Goal: Task Accomplishment & Management: Use online tool/utility

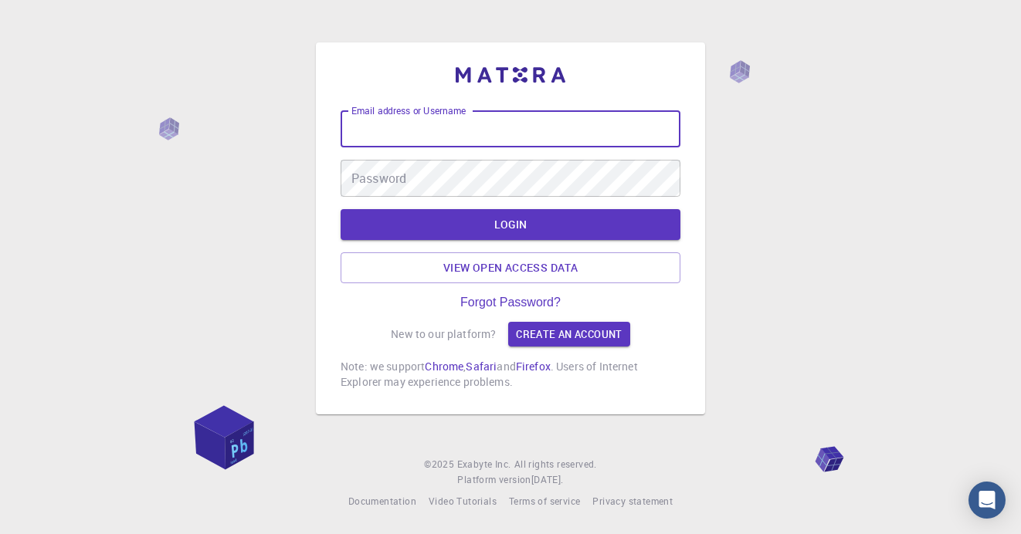
drag, startPoint x: 0, startPoint y: 0, endPoint x: 571, endPoint y: 126, distance: 584.2
click at [571, 126] on input "Email address or Username" at bounding box center [510, 128] width 340 height 37
type input "[EMAIL_ADDRESS][DOMAIN_NAME]"
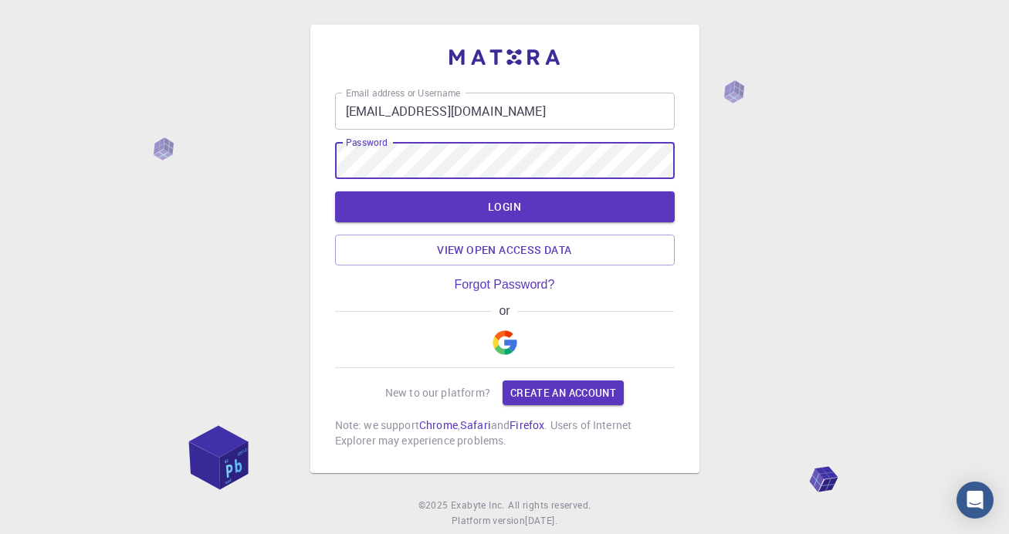
click at [335, 191] on button "LOGIN" at bounding box center [505, 206] width 340 height 31
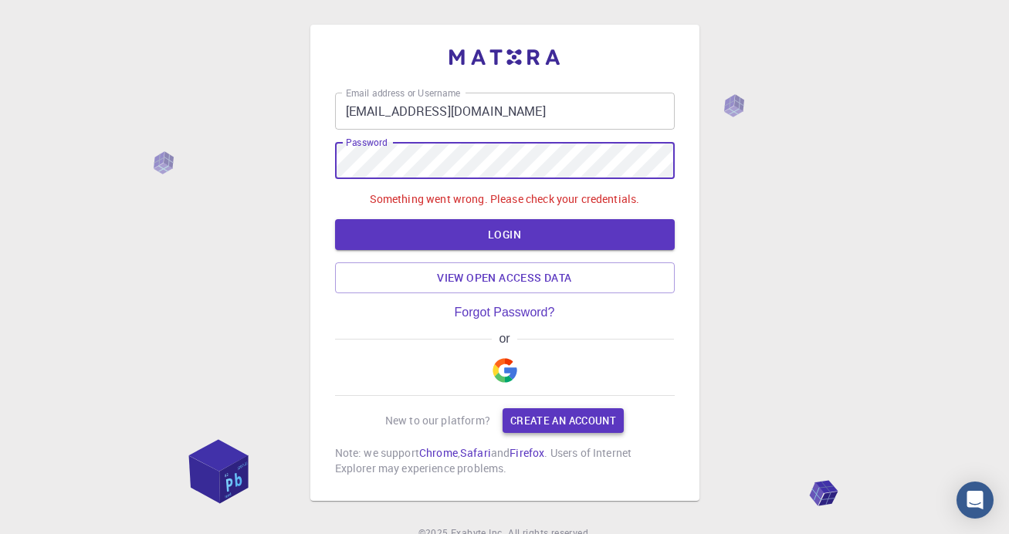
click at [566, 432] on link "Create an account" at bounding box center [563, 420] width 121 height 25
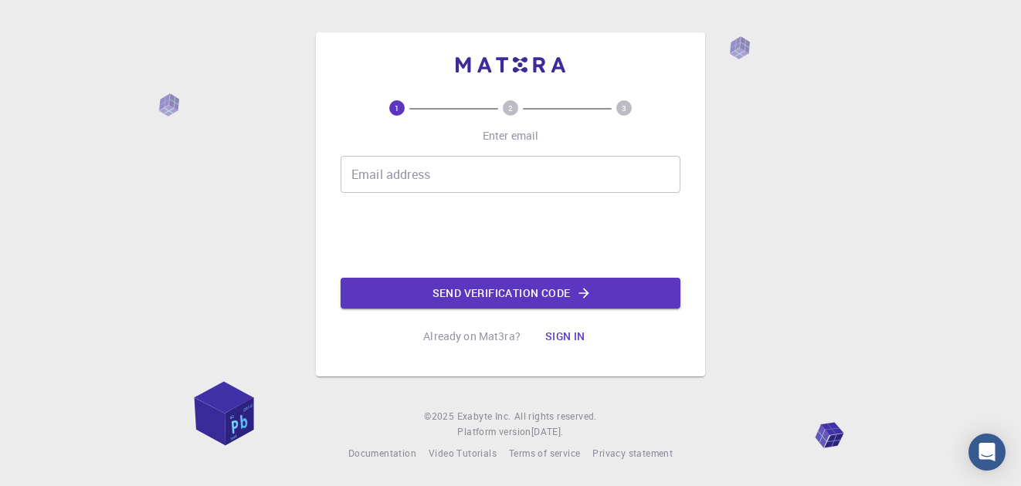
click at [509, 176] on input "Email address" at bounding box center [510, 174] width 340 height 37
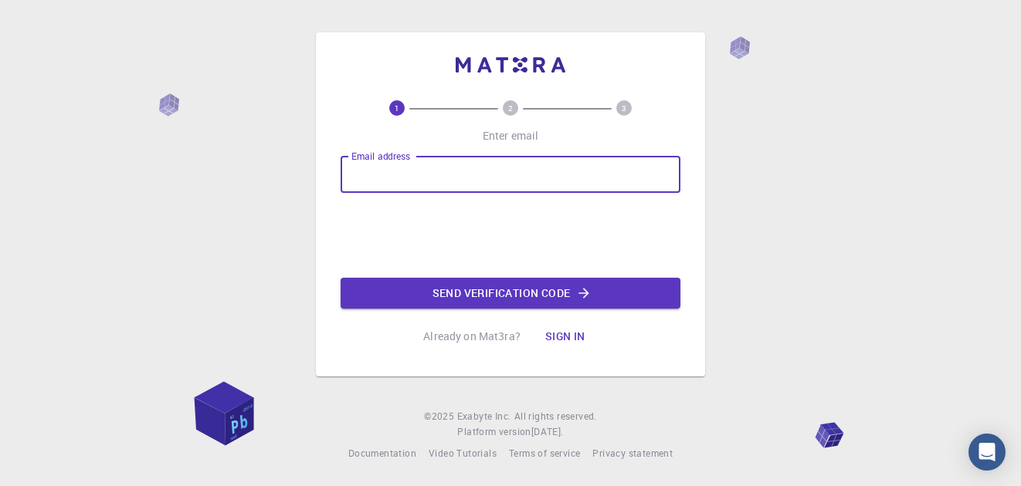
type input "[EMAIL_ADDRESS][DOMAIN_NAME]"
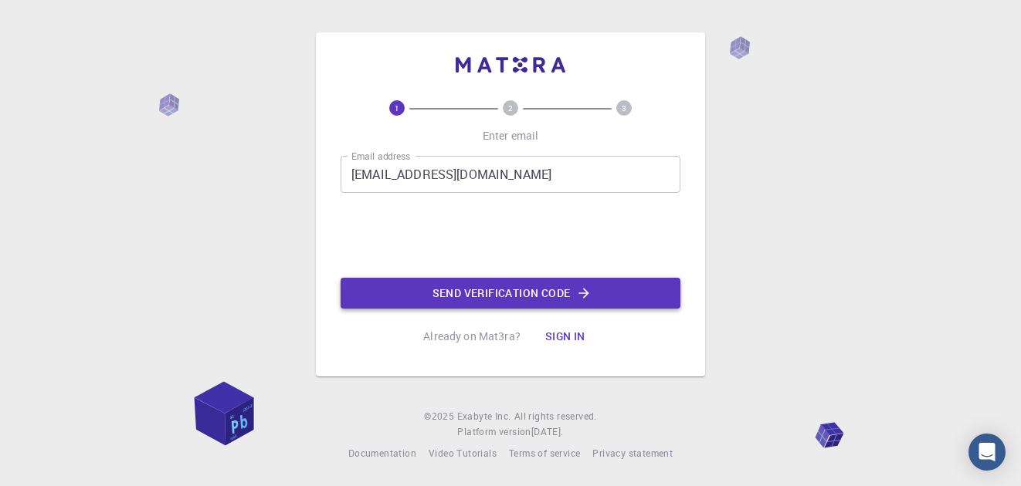
click at [482, 298] on button "Send verification code" at bounding box center [510, 293] width 340 height 31
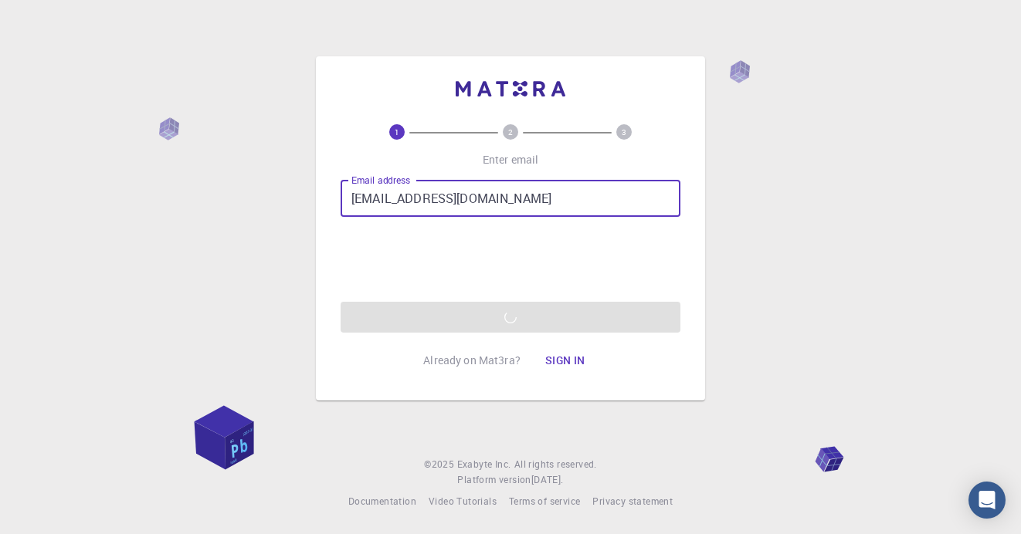
click at [520, 181] on input "[EMAIL_ADDRESS][DOMAIN_NAME]" at bounding box center [510, 198] width 340 height 37
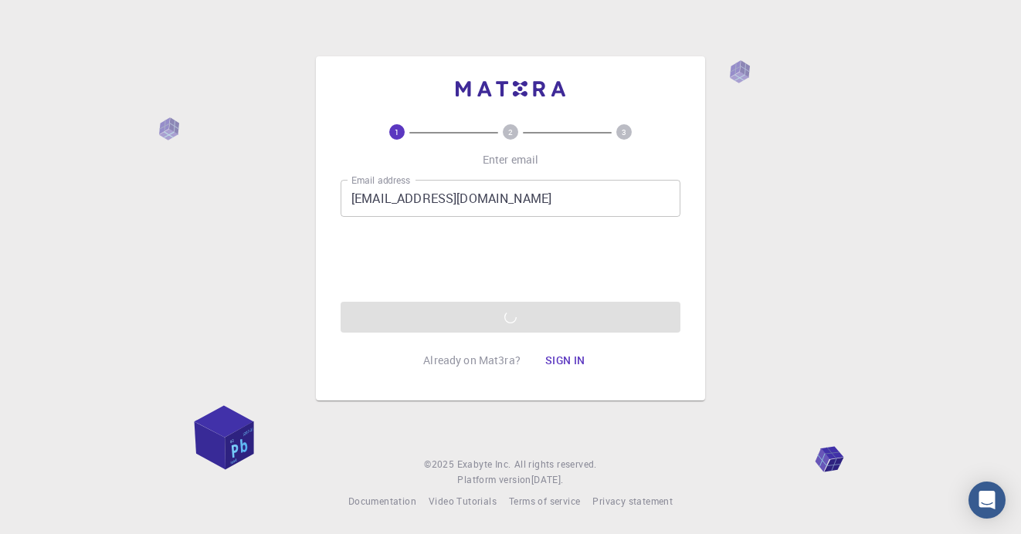
click at [469, 326] on div "Email address [EMAIL_ADDRESS][DOMAIN_NAME] Email address 0cAFcWeA4NdLyAmBIW0cNK…" at bounding box center [510, 256] width 340 height 153
click at [493, 325] on div "Email address [EMAIL_ADDRESS][DOMAIN_NAME] Email address 0cAFcWeA4NdLyAmBIW0cNK…" at bounding box center [510, 256] width 340 height 153
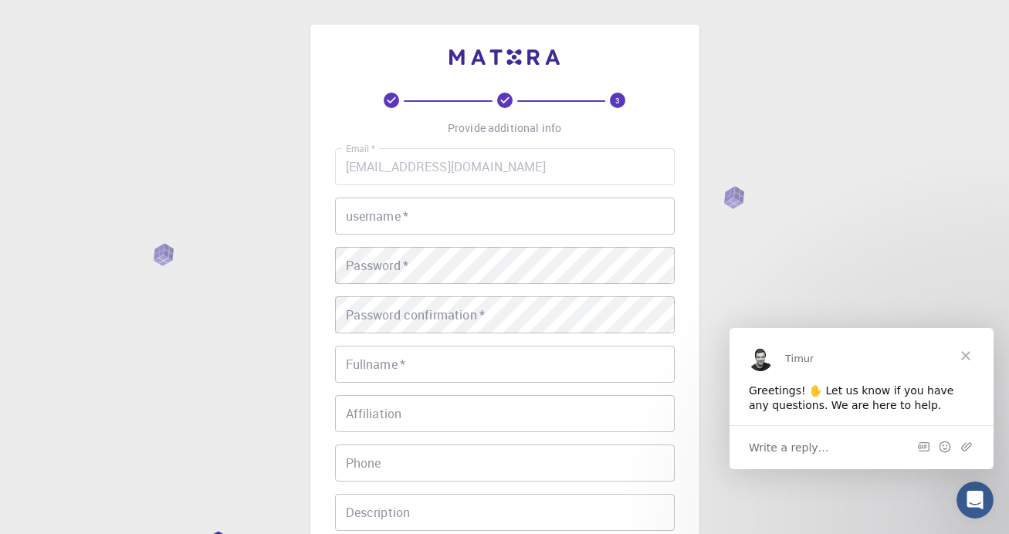
click at [527, 211] on input "username   *" at bounding box center [505, 216] width 340 height 37
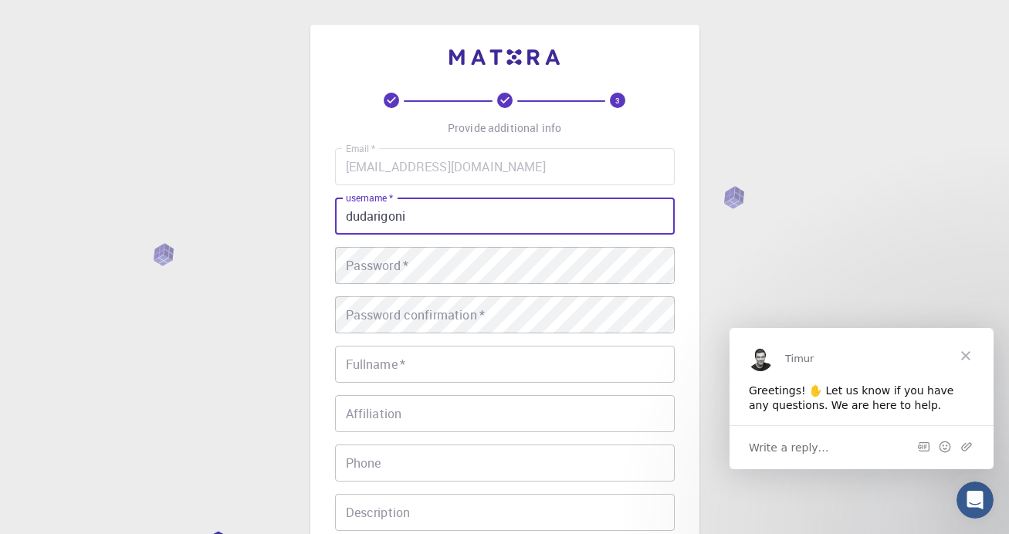
type input "dudarigoni"
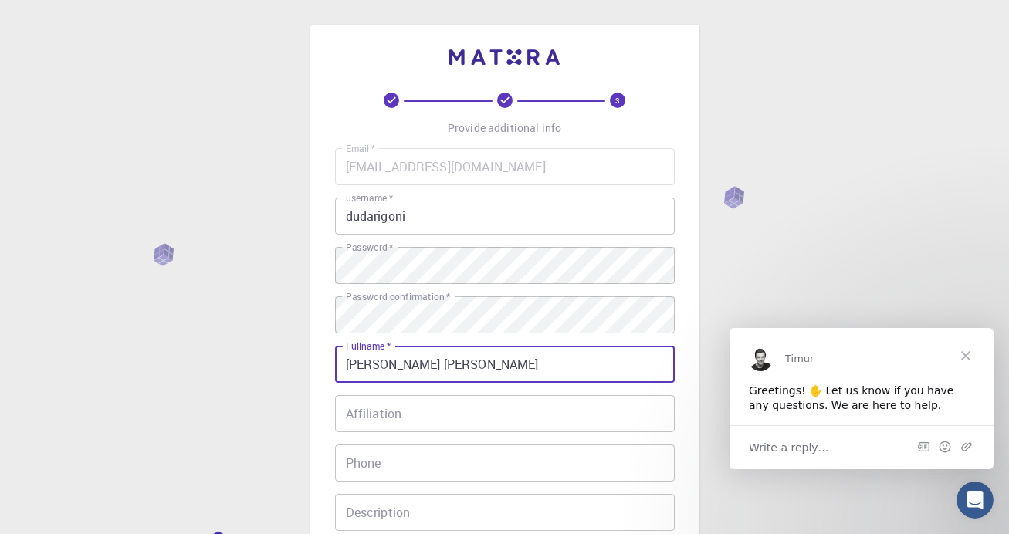
type input "[PERSON_NAME] [PERSON_NAME]"
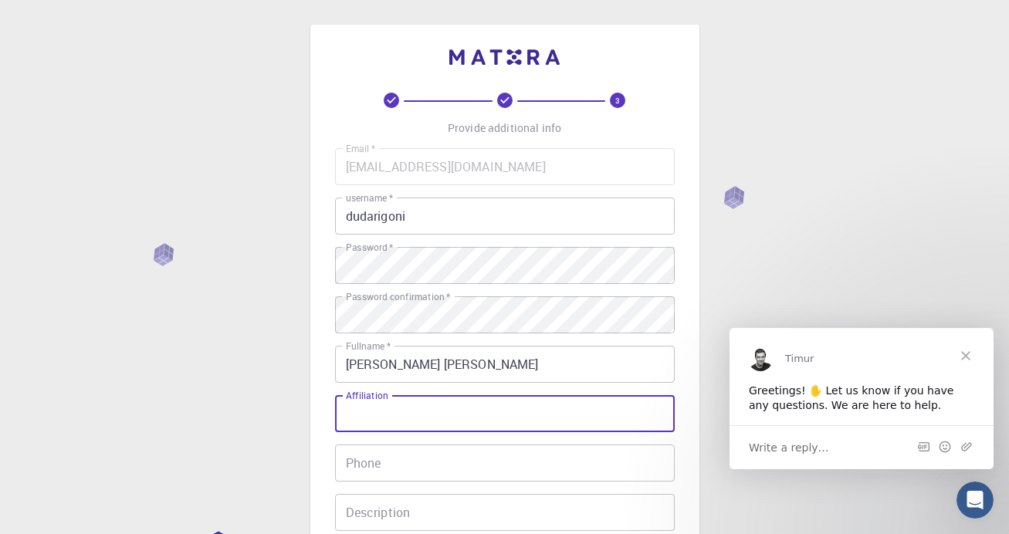
scroll to position [252, 0]
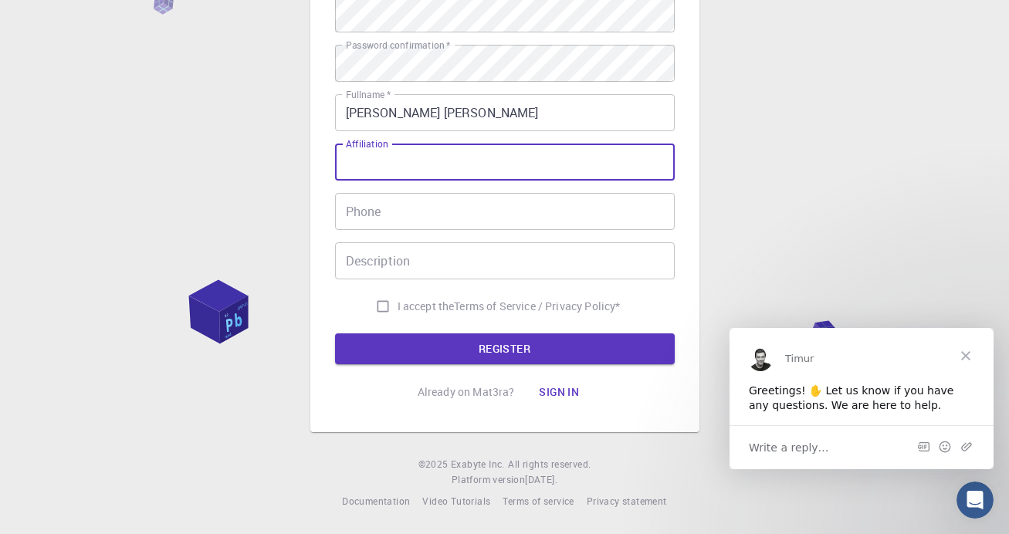
click at [382, 310] on input "I accept the Terms of Service / Privacy Policy *" at bounding box center [382, 306] width 29 height 29
checkbox input "true"
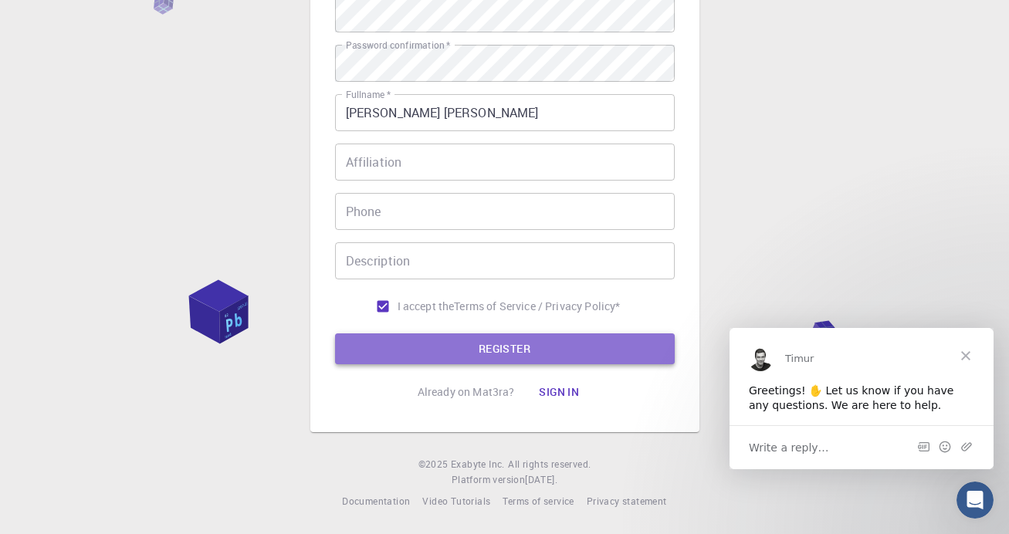
click at [417, 346] on button "REGISTER" at bounding box center [505, 349] width 340 height 31
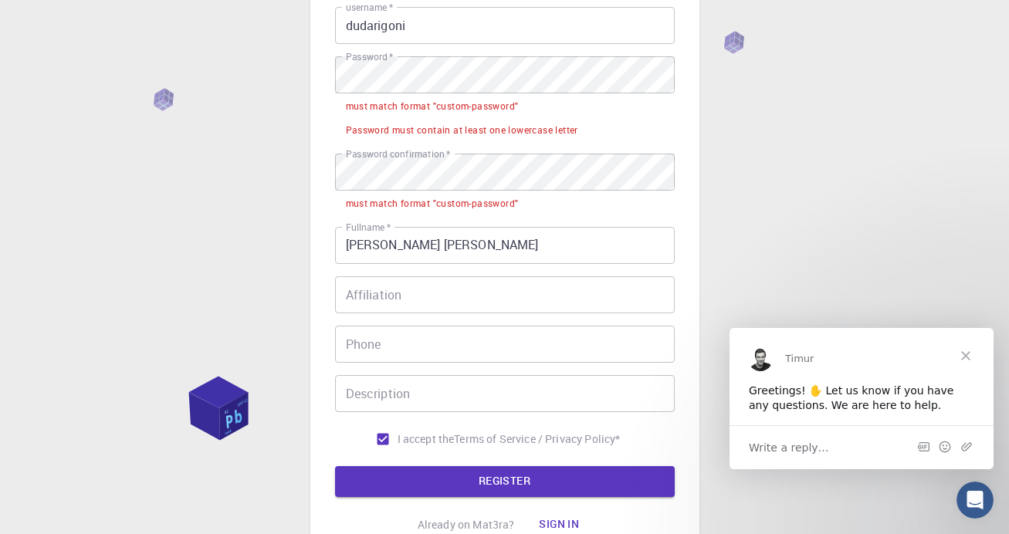
scroll to position [97, 0]
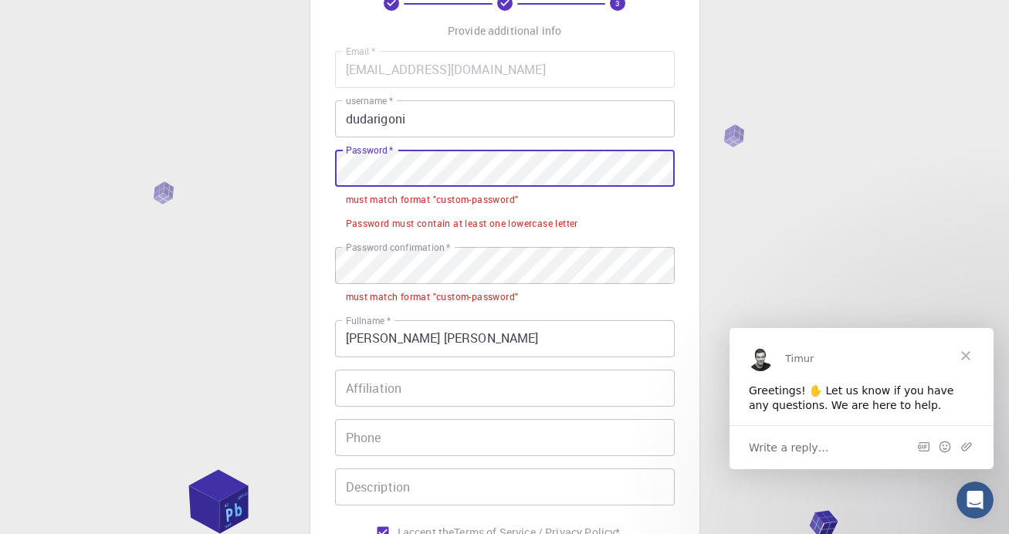
click at [115, 150] on div "3 Provide additional info Email   * [EMAIL_ADDRESS][DOMAIN_NAME] Email   * user…" at bounding box center [504, 331] width 1009 height 857
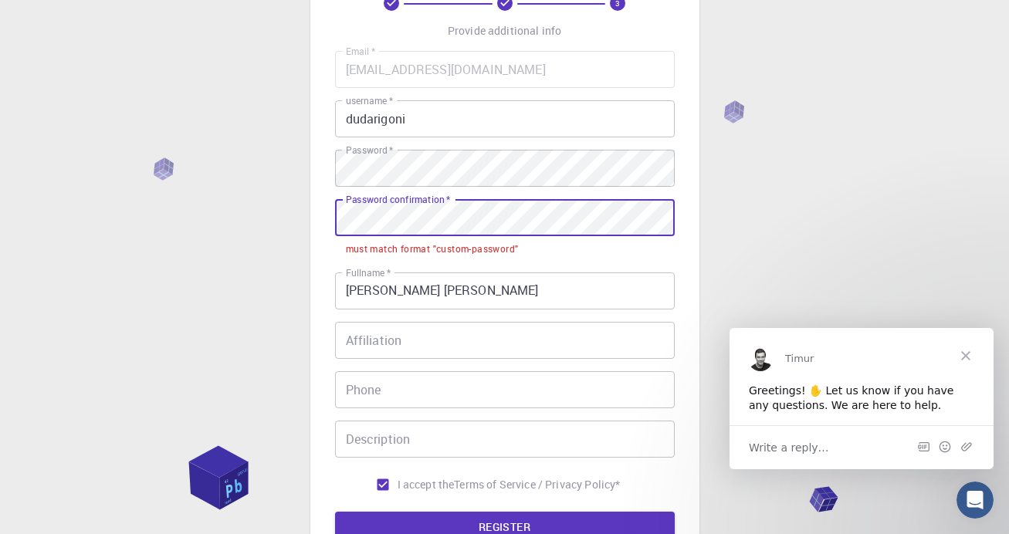
click at [0, 153] on html "3 Provide additional info Email   * [EMAIL_ADDRESS][DOMAIN_NAME] Email   * user…" at bounding box center [504, 308] width 1009 height 810
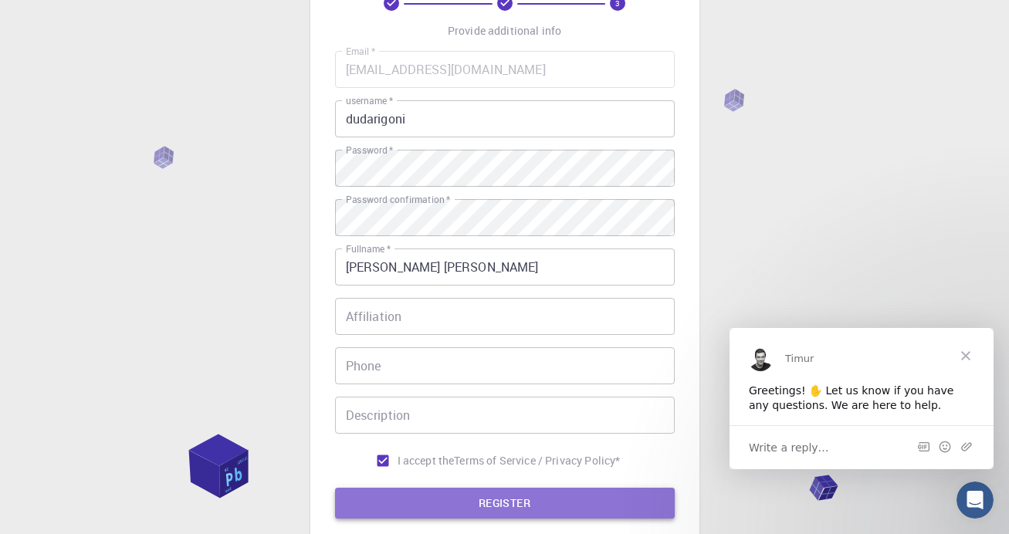
click at [516, 496] on button "REGISTER" at bounding box center [505, 503] width 340 height 31
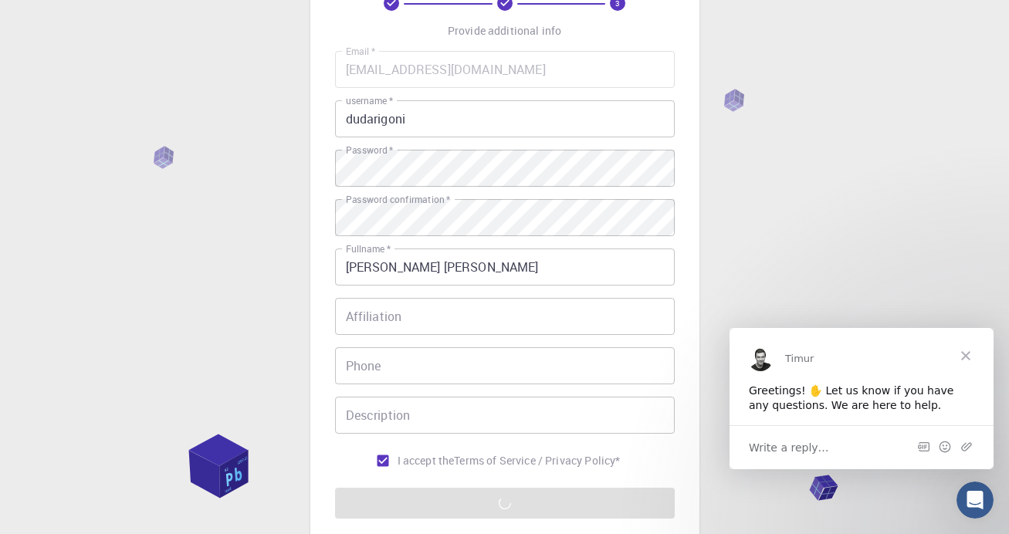
click at [957, 356] on span "Close" at bounding box center [966, 355] width 56 height 56
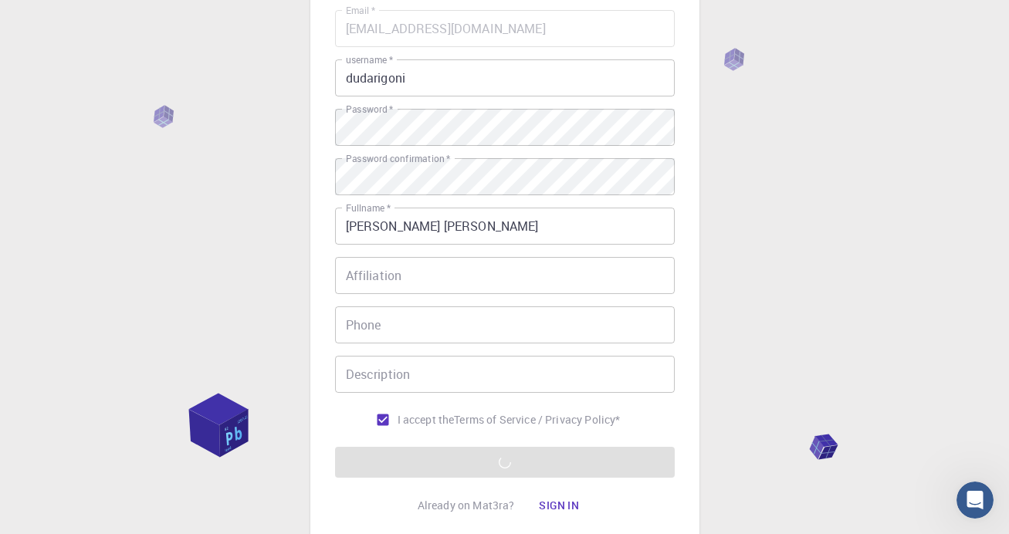
scroll to position [0, 0]
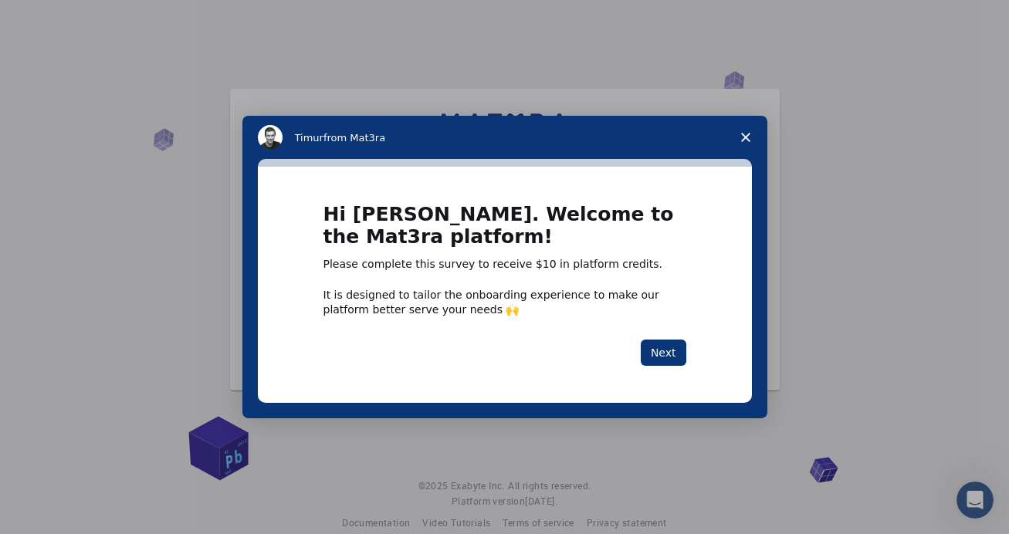
click at [666, 367] on div "Hi [PERSON_NAME]. Welcome to the Mat3ra platform! Please complete this survey t…" at bounding box center [505, 284] width 494 height 235
click at [659, 361] on button "Next" at bounding box center [664, 353] width 46 height 26
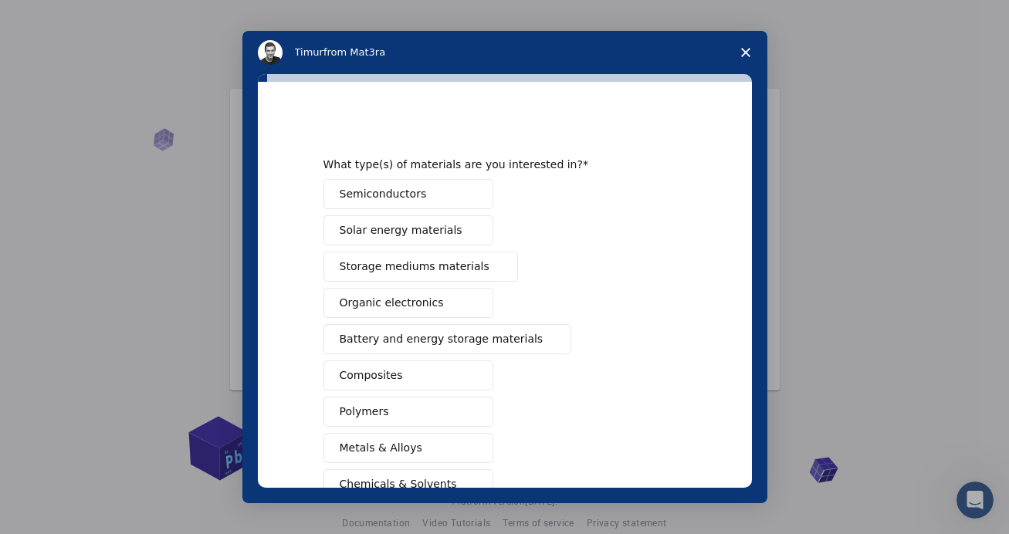
click at [752, 62] on span "Close survey" at bounding box center [745, 52] width 43 height 43
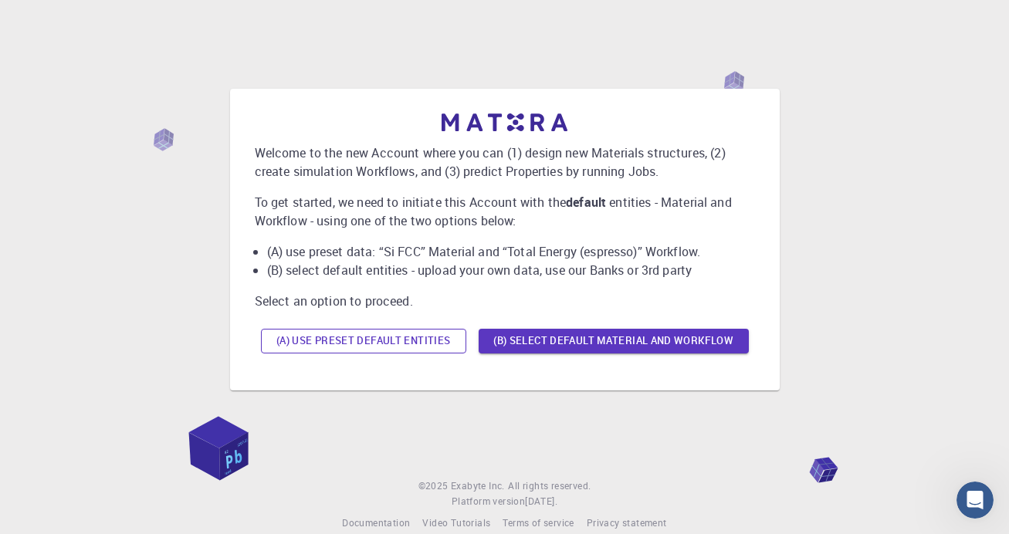
click at [428, 346] on button "(A) Use preset default entities" at bounding box center [363, 341] width 205 height 25
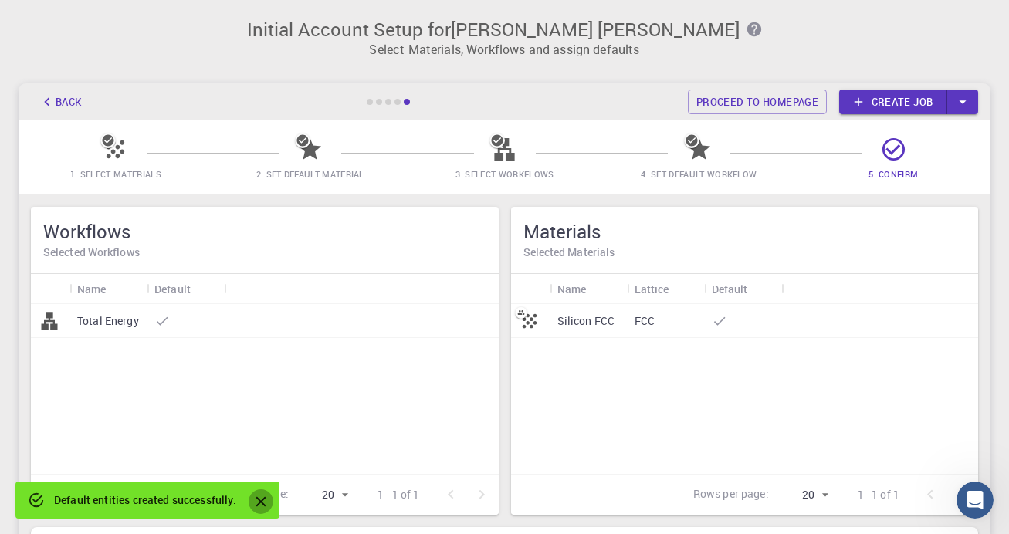
click at [262, 502] on icon "Close" at bounding box center [261, 502] width 10 height 10
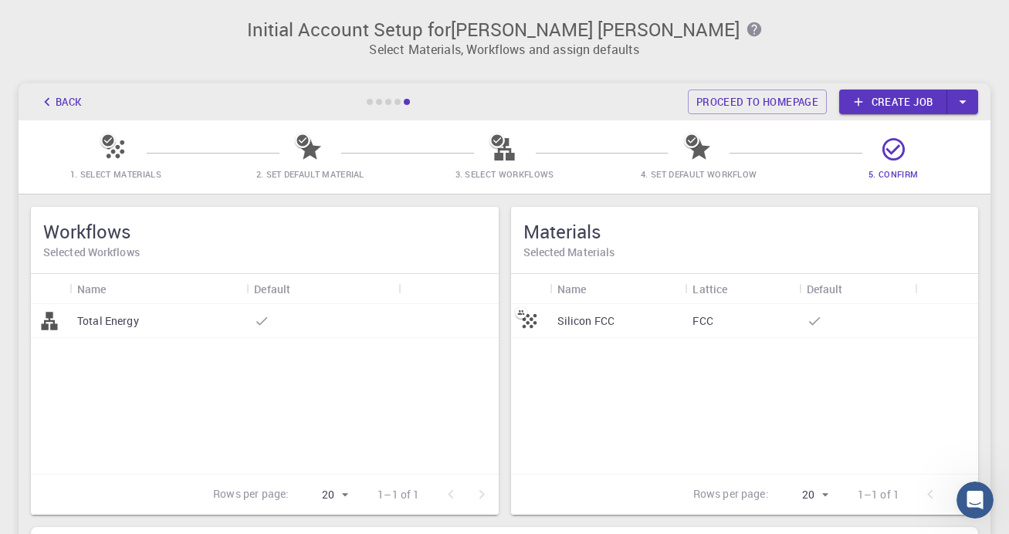
click at [214, 157] on div "2. Set Default Material" at bounding box center [310, 163] width 195 height 36
click at [906, 151] on icon at bounding box center [893, 149] width 27 height 27
click at [879, 102] on link "Create job" at bounding box center [893, 102] width 108 height 25
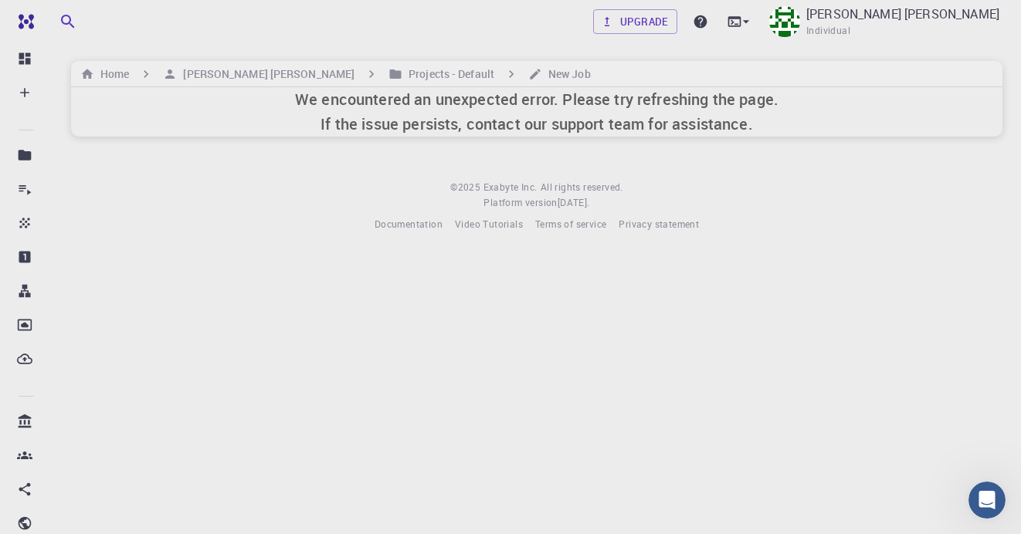
click at [543, 118] on h6 "We encountered an unexpected error. Please try refreshing the page. If the issu…" at bounding box center [536, 111] width 483 height 49
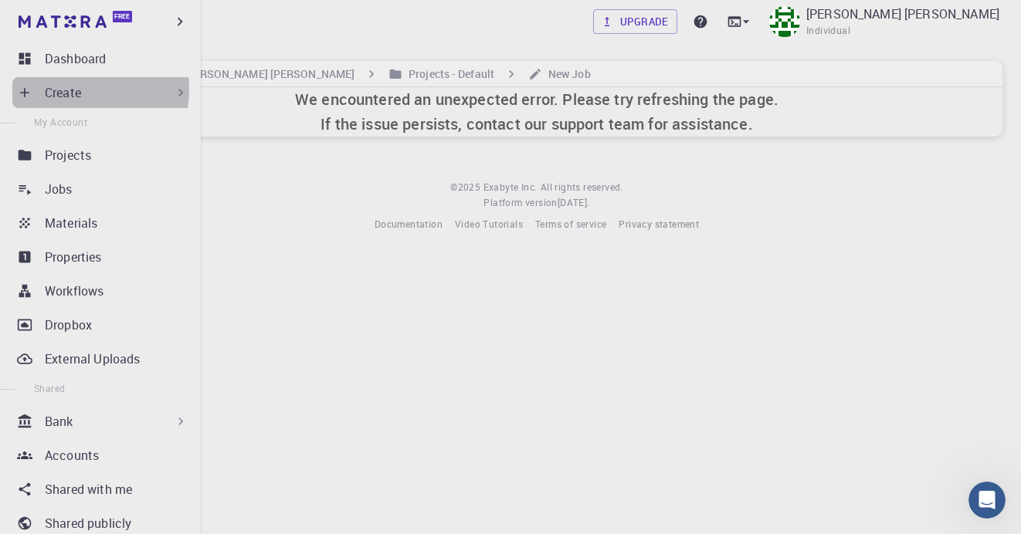
click at [64, 90] on p "Create" at bounding box center [63, 92] width 36 height 19
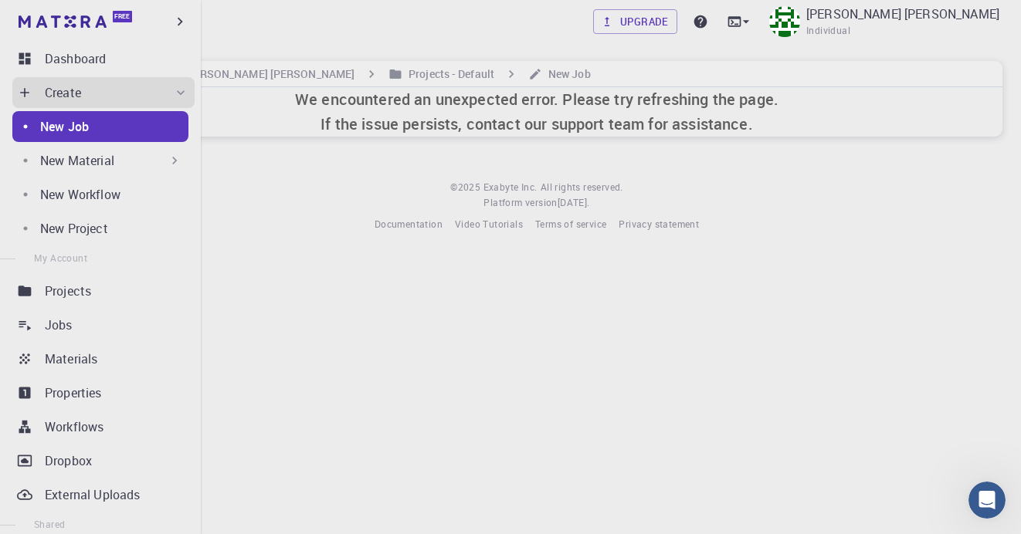
click at [117, 133] on div "New Job" at bounding box center [114, 126] width 148 height 19
click at [135, 126] on div "New Job" at bounding box center [114, 126] width 148 height 19
